Goal: Download file/media

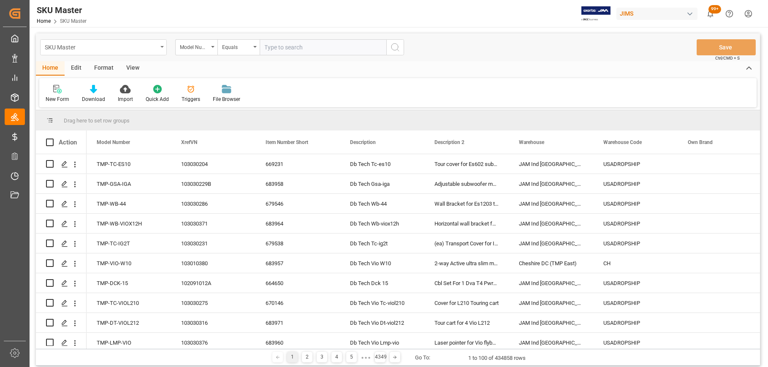
click at [163, 48] on div "SKU Master" at bounding box center [103, 47] width 127 height 16
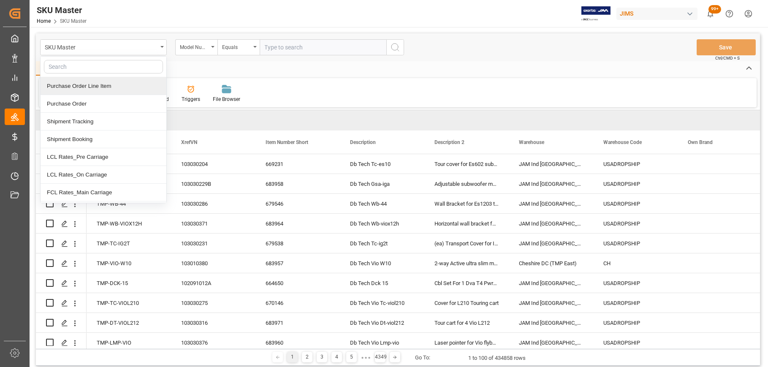
click at [118, 88] on div "Purchase Order Line Item" at bounding box center [104, 86] width 126 height 18
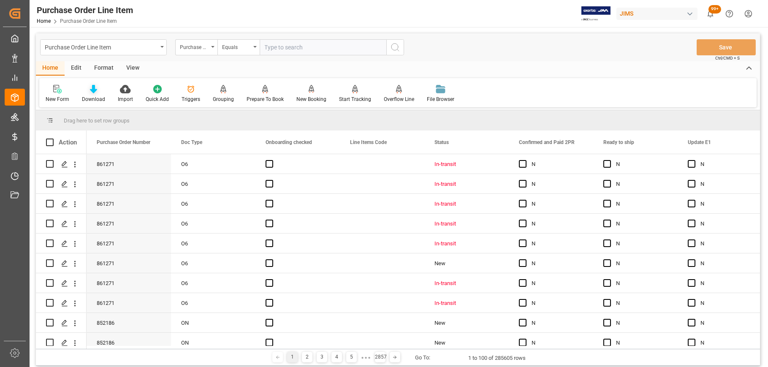
click at [94, 94] on div "Download" at bounding box center [94, 93] width 36 height 19
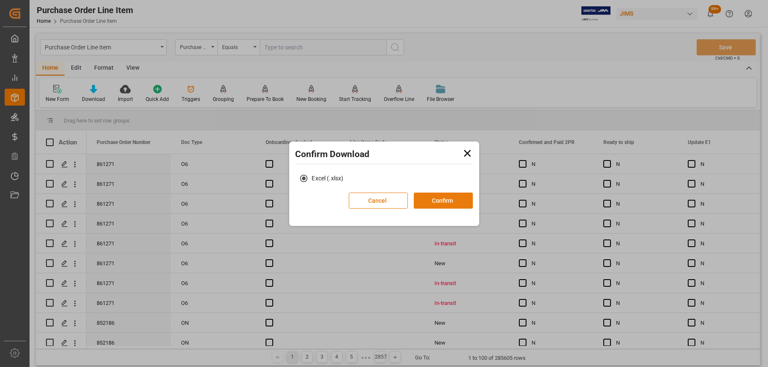
click at [436, 199] on button "Confirm" at bounding box center [443, 201] width 59 height 16
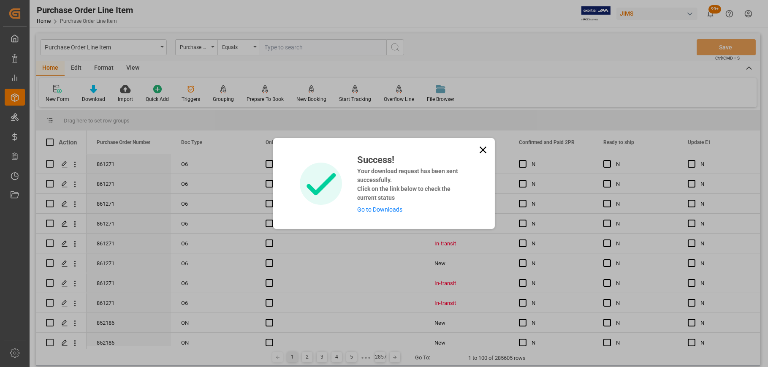
click at [483, 150] on icon at bounding box center [483, 150] width 7 height 7
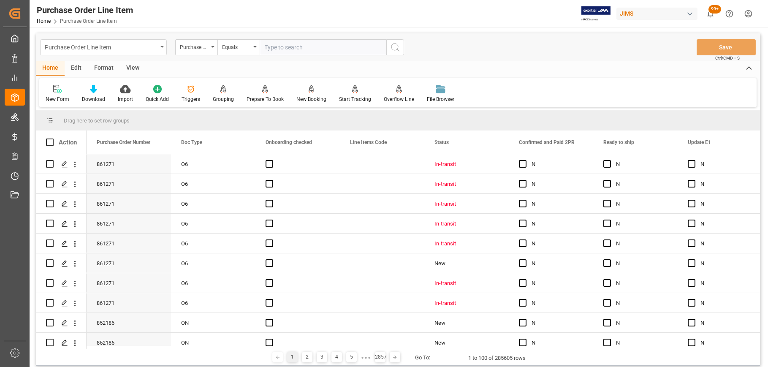
click at [163, 44] on div "Purchase Order Line Item" at bounding box center [103, 47] width 127 height 16
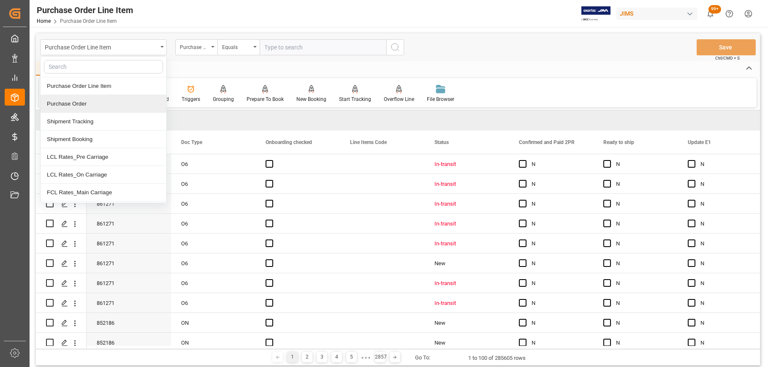
click at [105, 103] on div "Purchase Order" at bounding box center [104, 104] width 126 height 18
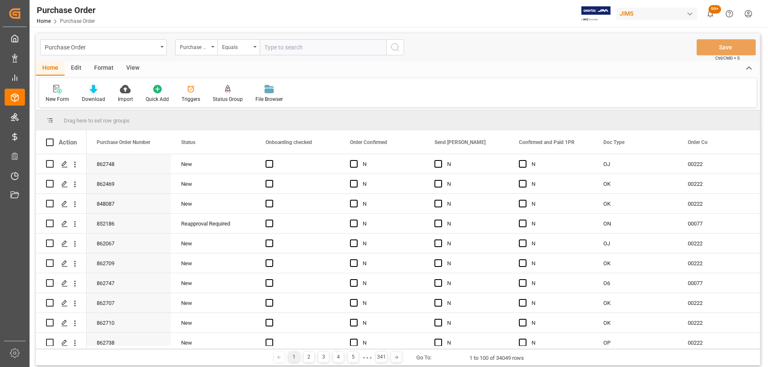
click at [91, 94] on div "Download" at bounding box center [94, 93] width 36 height 19
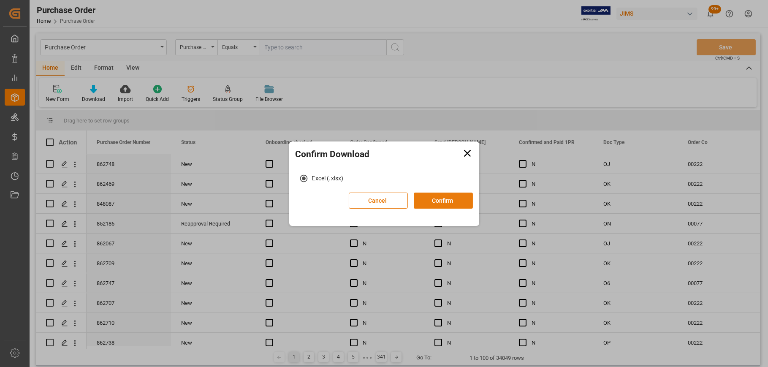
click at [434, 196] on button "Confirm" at bounding box center [443, 201] width 59 height 16
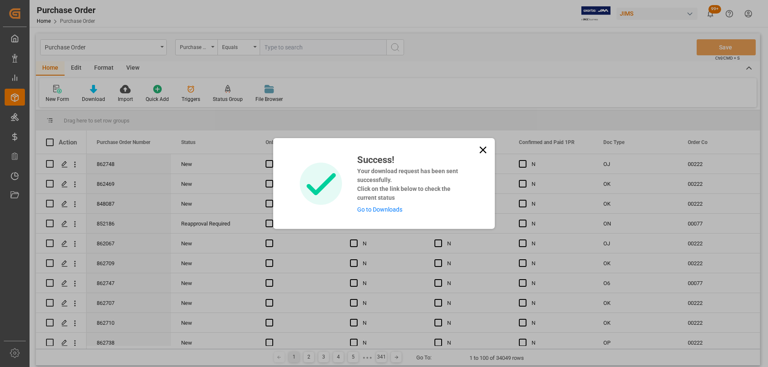
click at [483, 147] on icon at bounding box center [483, 150] width 12 height 12
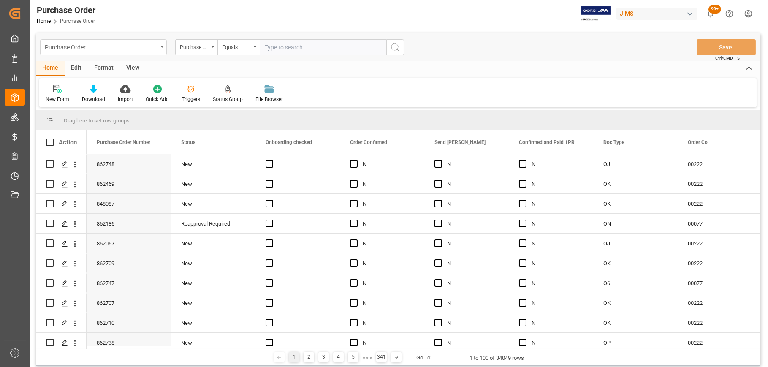
click at [161, 45] on div "Purchase Order" at bounding box center [103, 47] width 127 height 16
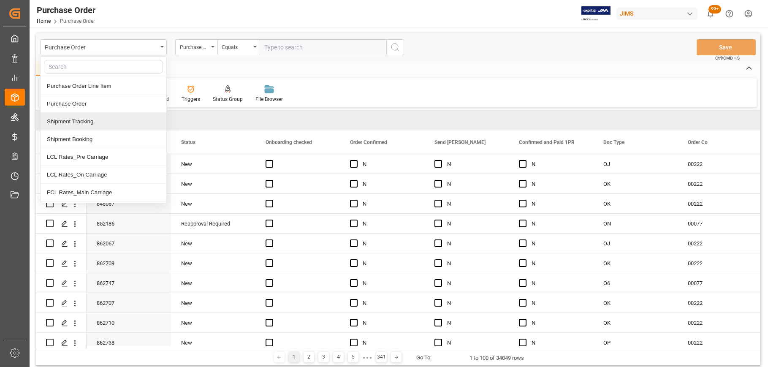
click at [108, 125] on div "Shipment Tracking" at bounding box center [104, 122] width 126 height 18
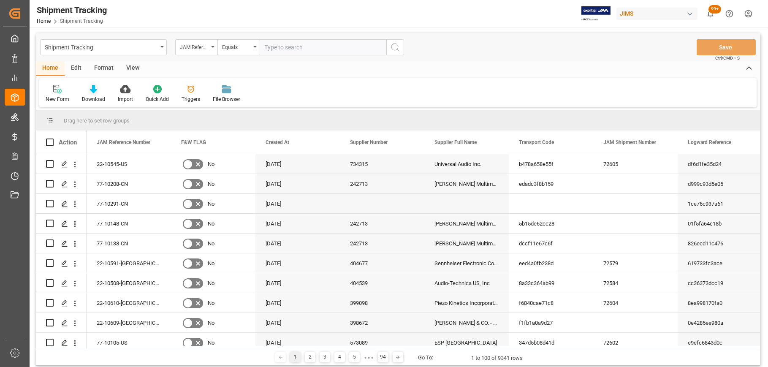
click at [94, 95] on div "Download" at bounding box center [94, 93] width 36 height 19
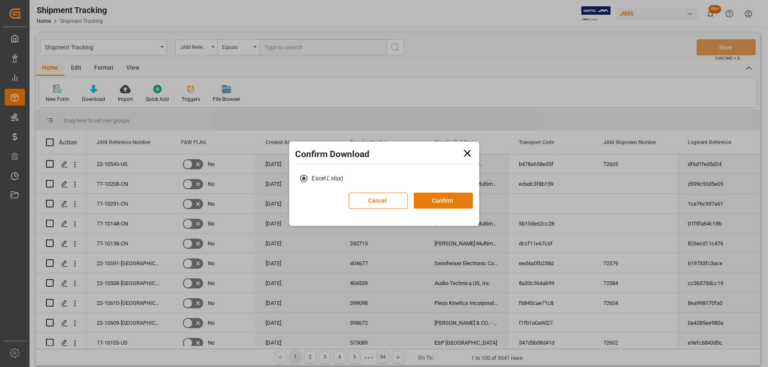
click at [437, 204] on button "Confirm" at bounding box center [443, 201] width 59 height 16
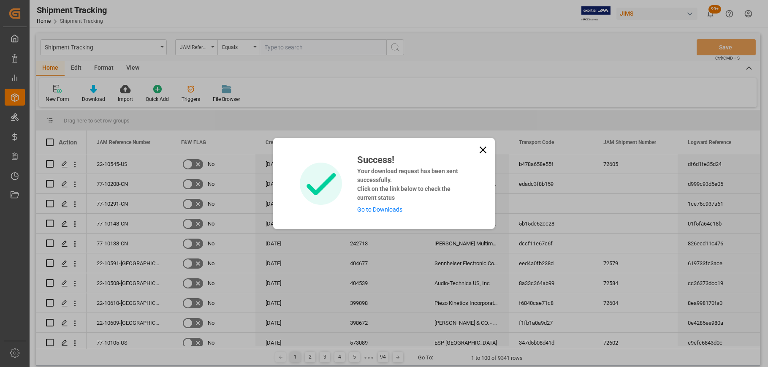
click at [477, 153] on icon at bounding box center [483, 150] width 12 height 12
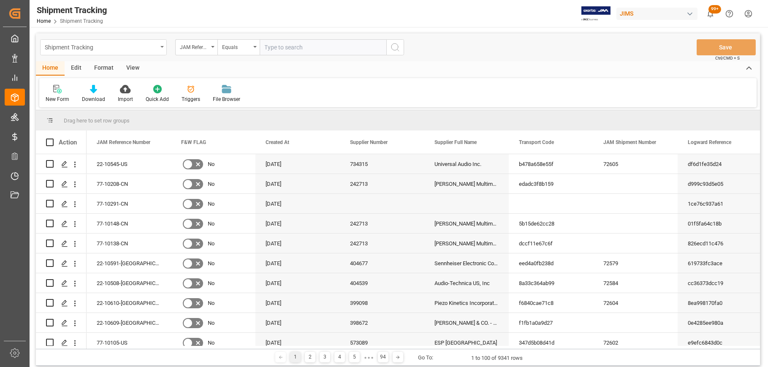
click at [163, 48] on div "Shipment Tracking" at bounding box center [103, 47] width 127 height 16
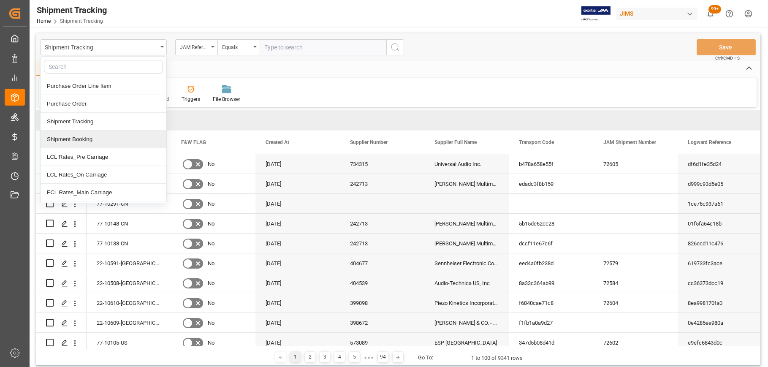
click at [98, 139] on div "Shipment Booking" at bounding box center [104, 140] width 126 height 18
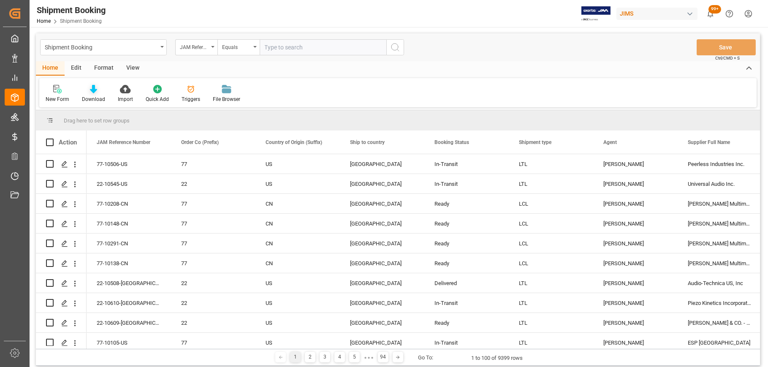
click at [91, 92] on icon at bounding box center [93, 89] width 7 height 8
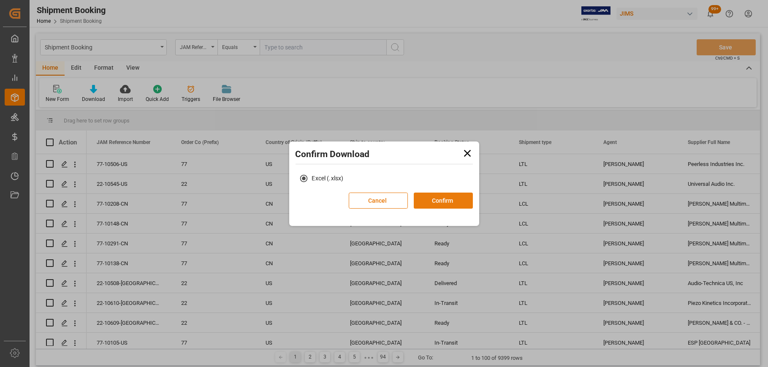
click at [438, 200] on button "Confirm" at bounding box center [443, 201] width 59 height 16
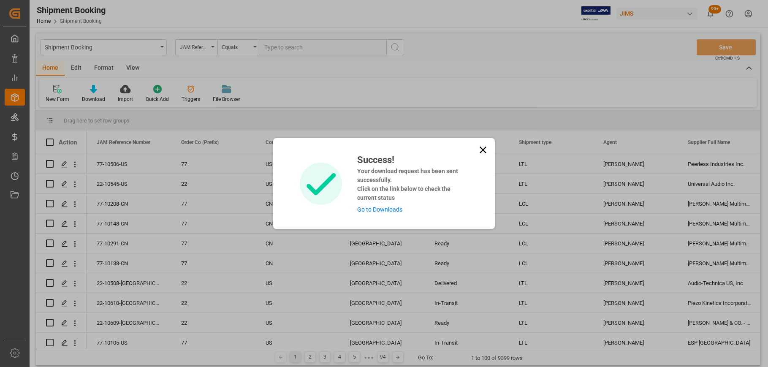
click at [482, 151] on icon at bounding box center [483, 150] width 7 height 7
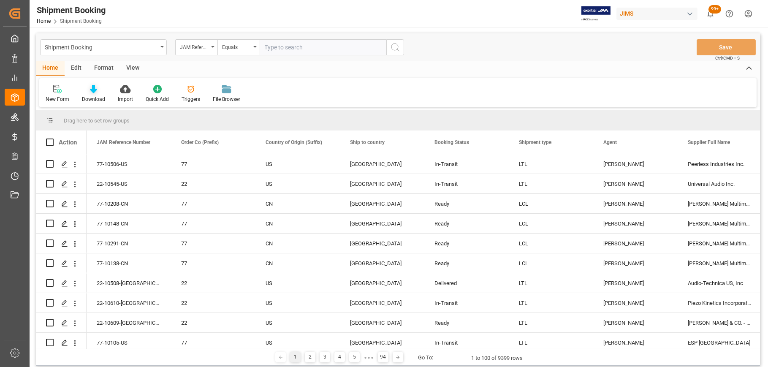
click at [92, 87] on icon at bounding box center [93, 89] width 7 height 8
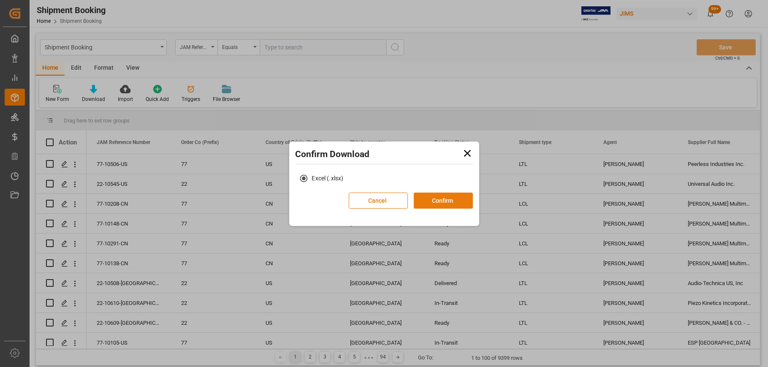
click at [436, 200] on button "Confirm" at bounding box center [443, 201] width 59 height 16
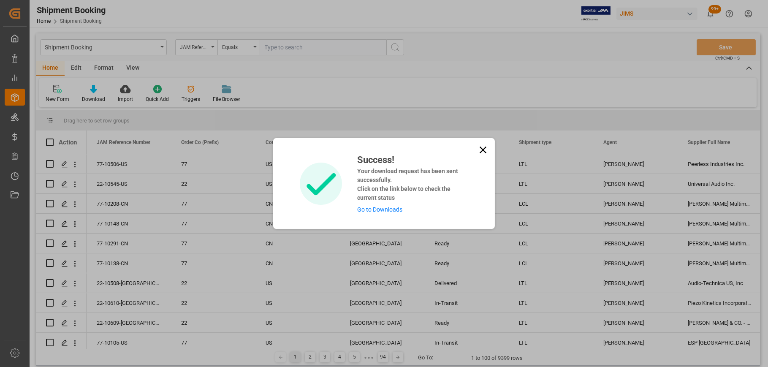
click at [392, 210] on link "Go to Downloads" at bounding box center [379, 209] width 45 height 7
